Goal: Transaction & Acquisition: Purchase product/service

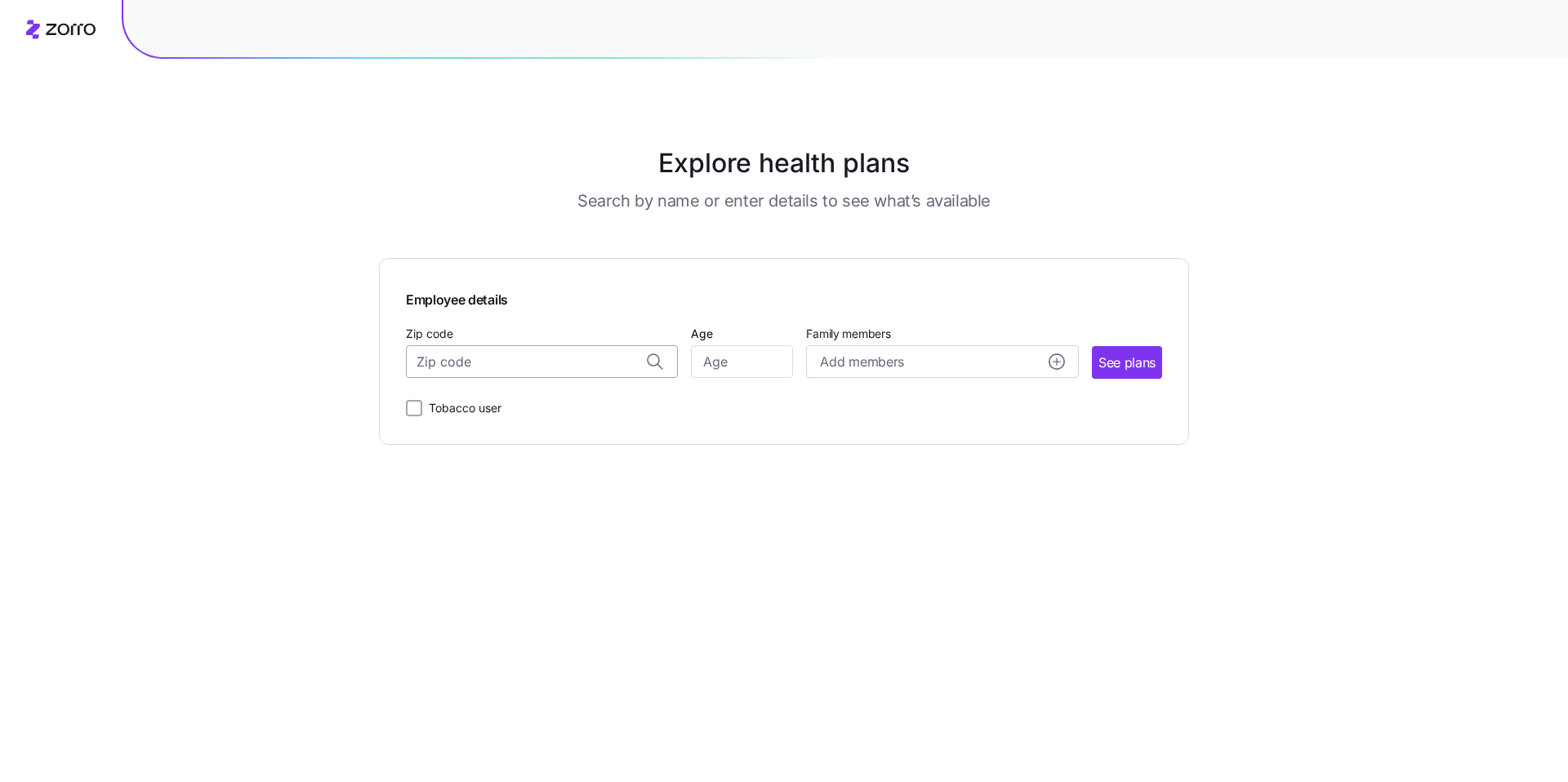
click at [571, 363] on input "Zip code" at bounding box center [541, 362] width 272 height 32
type input "23454"
click at [753, 368] on input "Age" at bounding box center [742, 362] width 102 height 32
click at [555, 363] on input "Zip code" at bounding box center [541, 362] width 272 height 32
click at [502, 407] on span "23454, [US_STATE][GEOGRAPHIC_DATA], [GEOGRAPHIC_DATA]" at bounding box center [538, 405] width 228 height 20
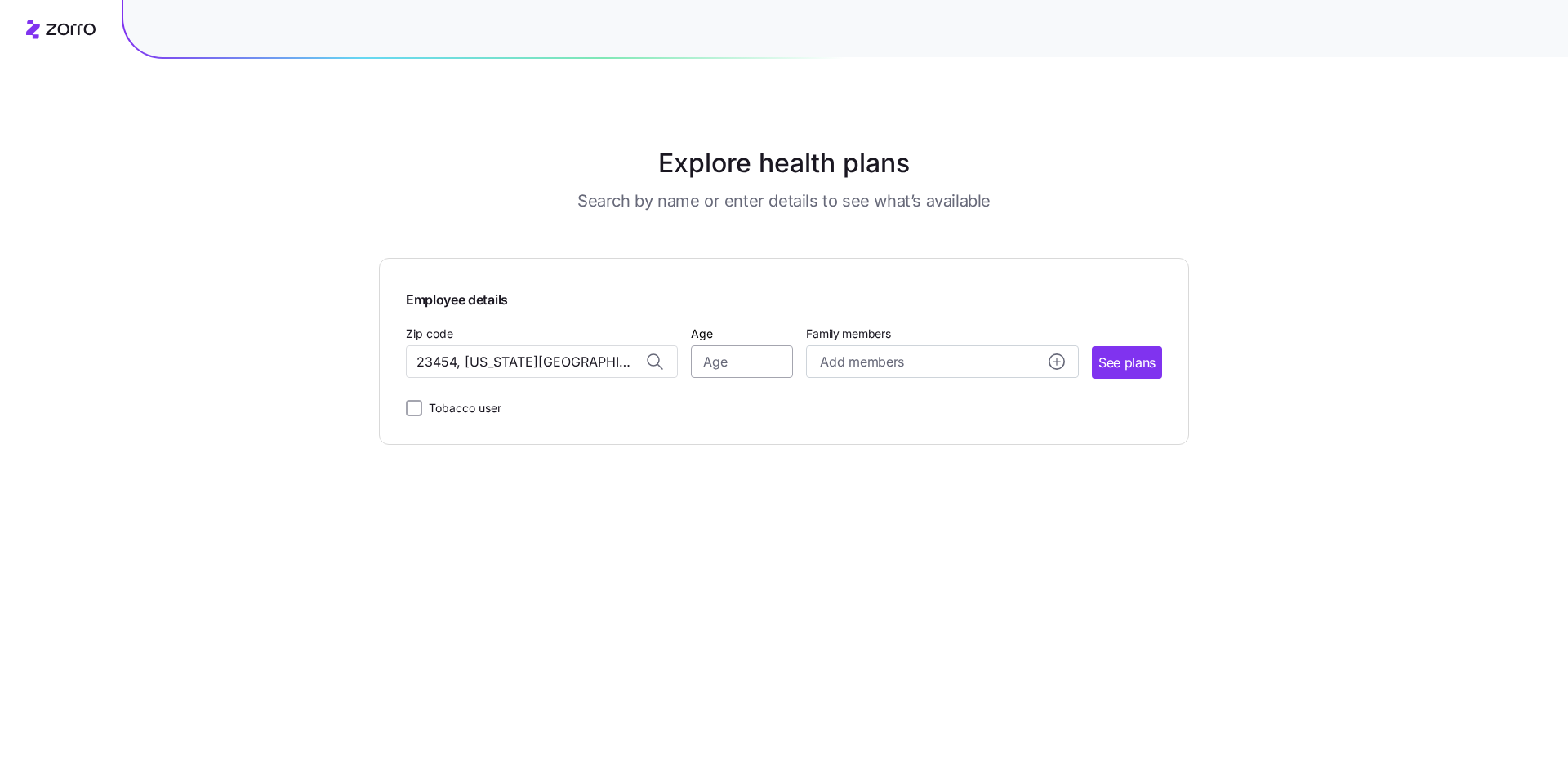
type input "23454, [US_STATE][GEOGRAPHIC_DATA], [GEOGRAPHIC_DATA]"
click at [743, 366] on input "Age" at bounding box center [742, 362] width 102 height 32
type input "35"
click at [1125, 367] on span "See plans" at bounding box center [1126, 363] width 57 height 20
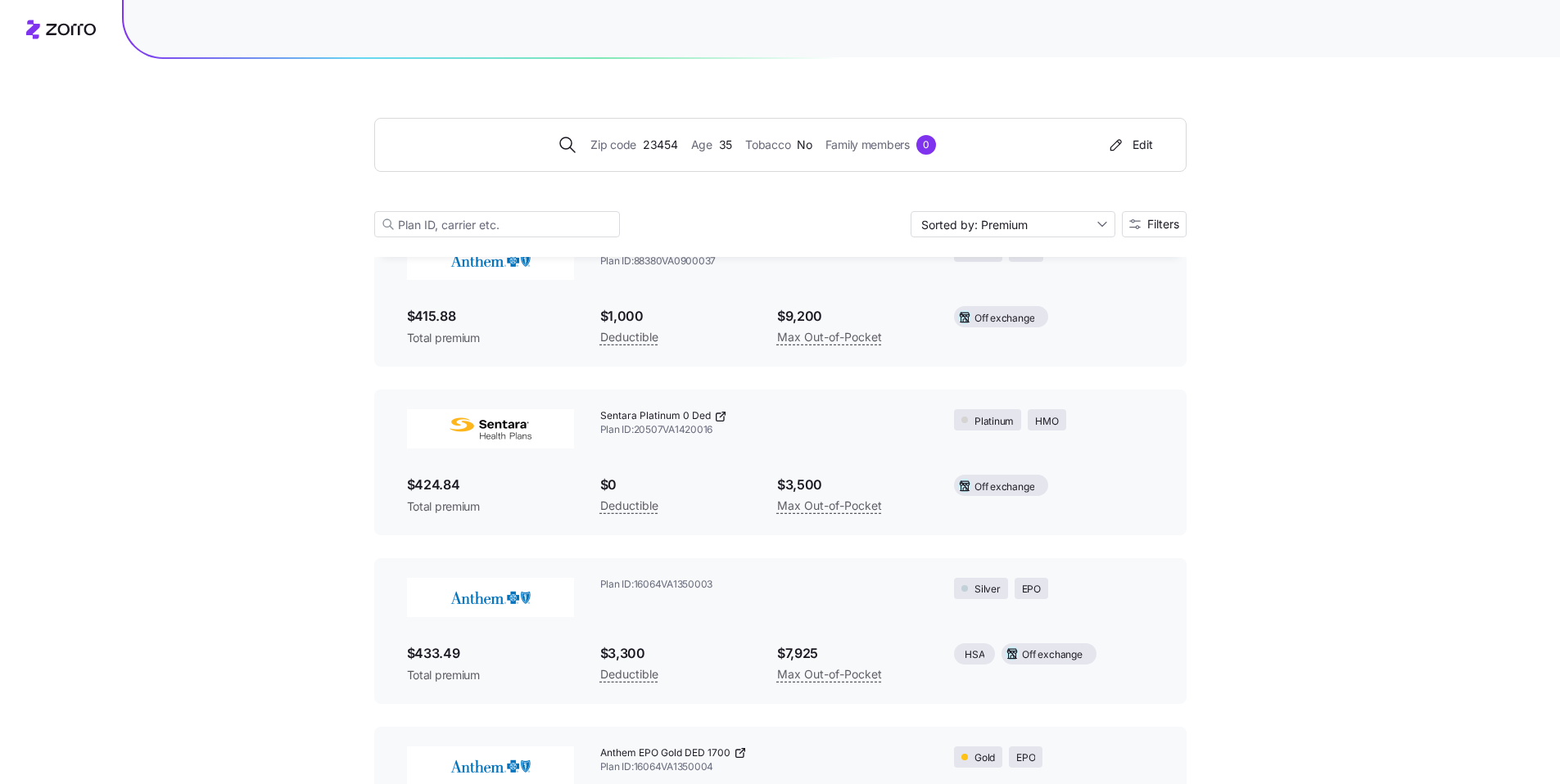
scroll to position [5810, 0]
